Goal: Transaction & Acquisition: Subscribe to service/newsletter

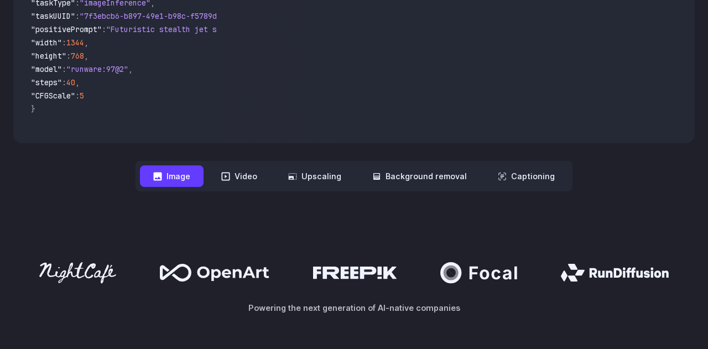
scroll to position [391, 0]
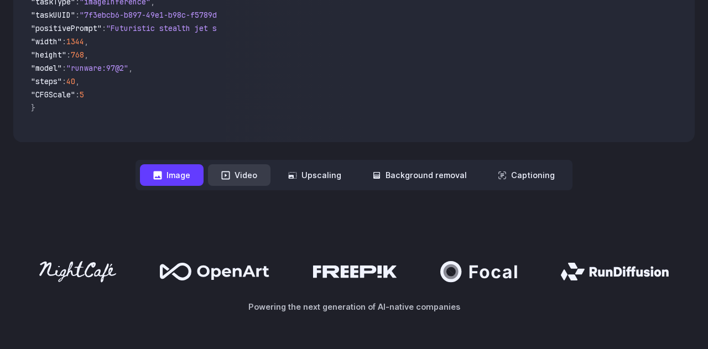
click at [260, 168] on button "Video" at bounding box center [239, 175] width 62 height 22
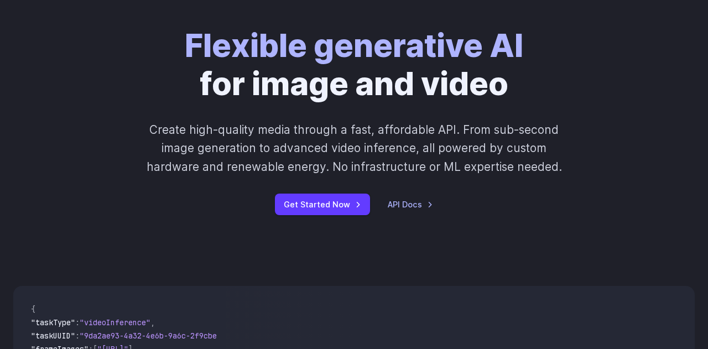
scroll to position [0, 0]
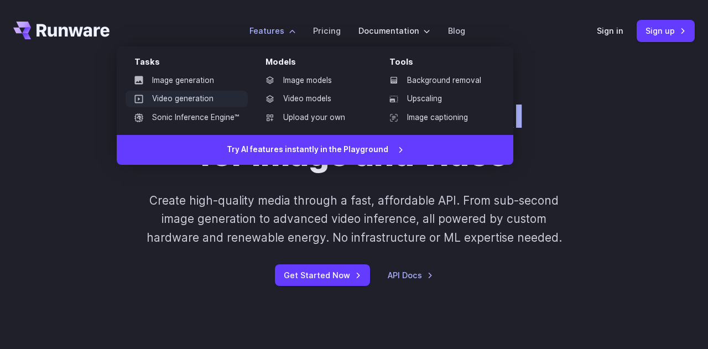
click at [207, 99] on link "Video generation" at bounding box center [187, 99] width 122 height 17
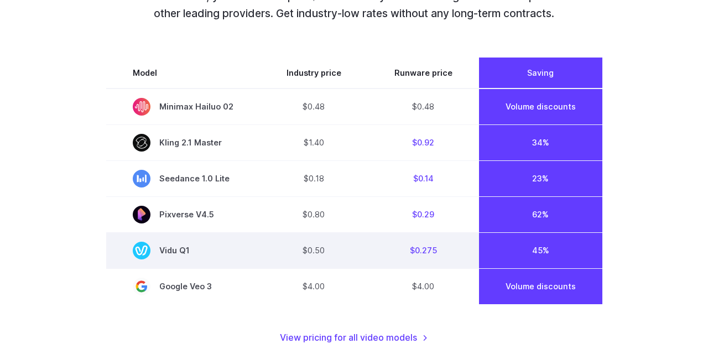
scroll to position [810, 0]
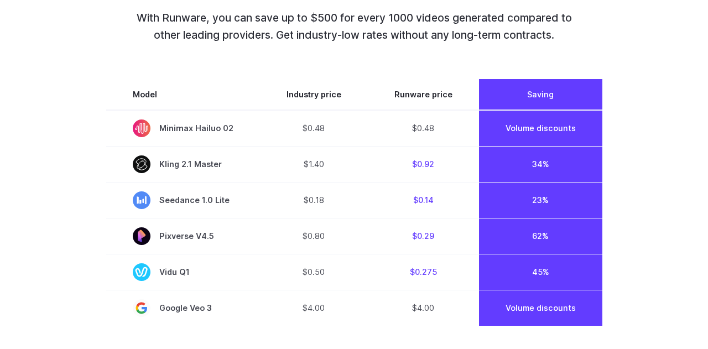
click at [638, 144] on div "Top models. Best prices. No commitments. With Runware, you can save up to $500 …" at bounding box center [353, 134] width 681 height 463
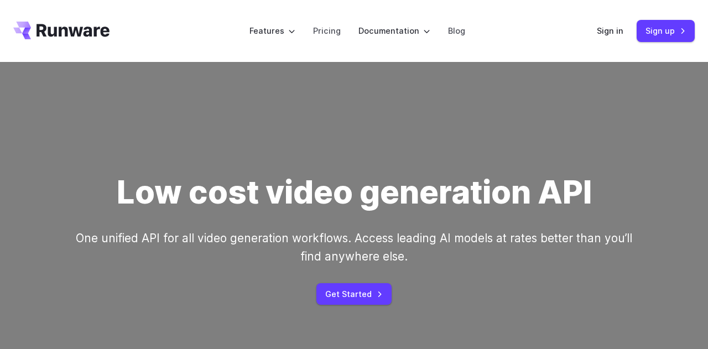
scroll to position [0, 0]
click at [652, 29] on link "Sign up" at bounding box center [665, 31] width 58 height 22
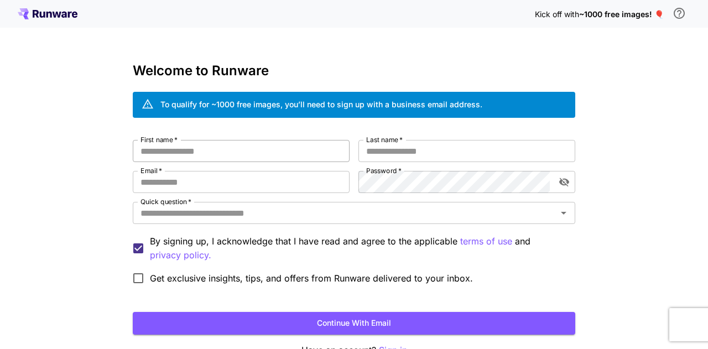
click at [263, 156] on input "First name   *" at bounding box center [241, 151] width 217 height 22
